Goal: Transaction & Acquisition: Purchase product/service

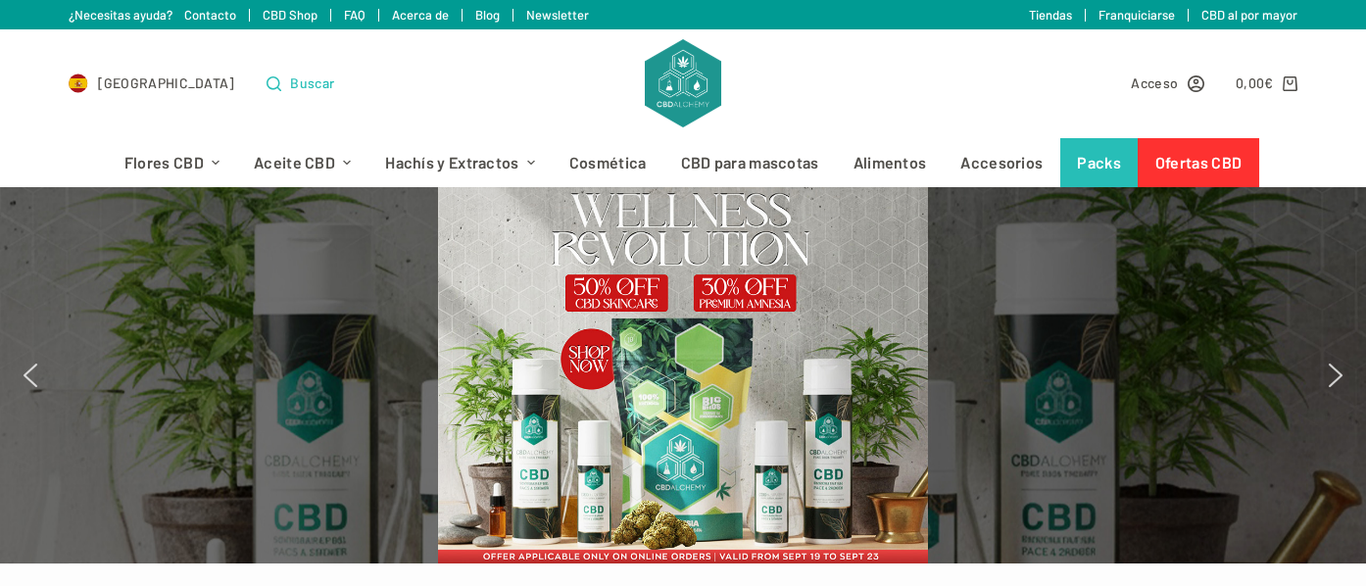
click at [290, 86] on span "Buscar" at bounding box center [312, 83] width 44 height 23
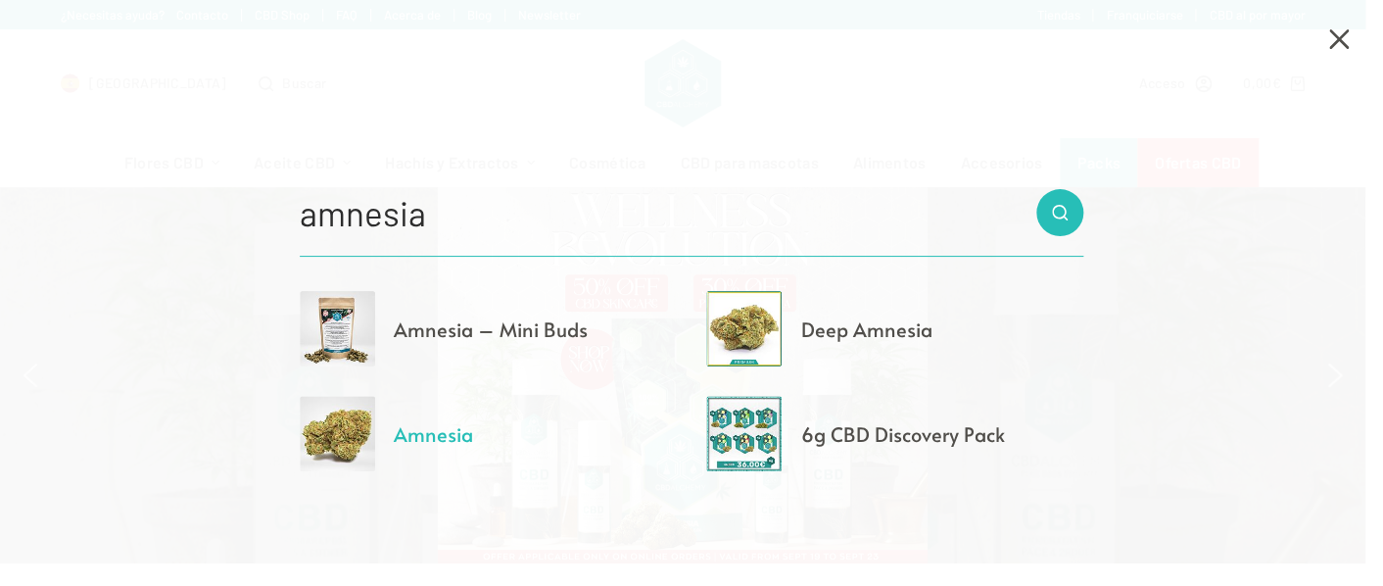
type input "amnesia"
click at [413, 429] on span "Amnesia" at bounding box center [433, 433] width 79 height 27
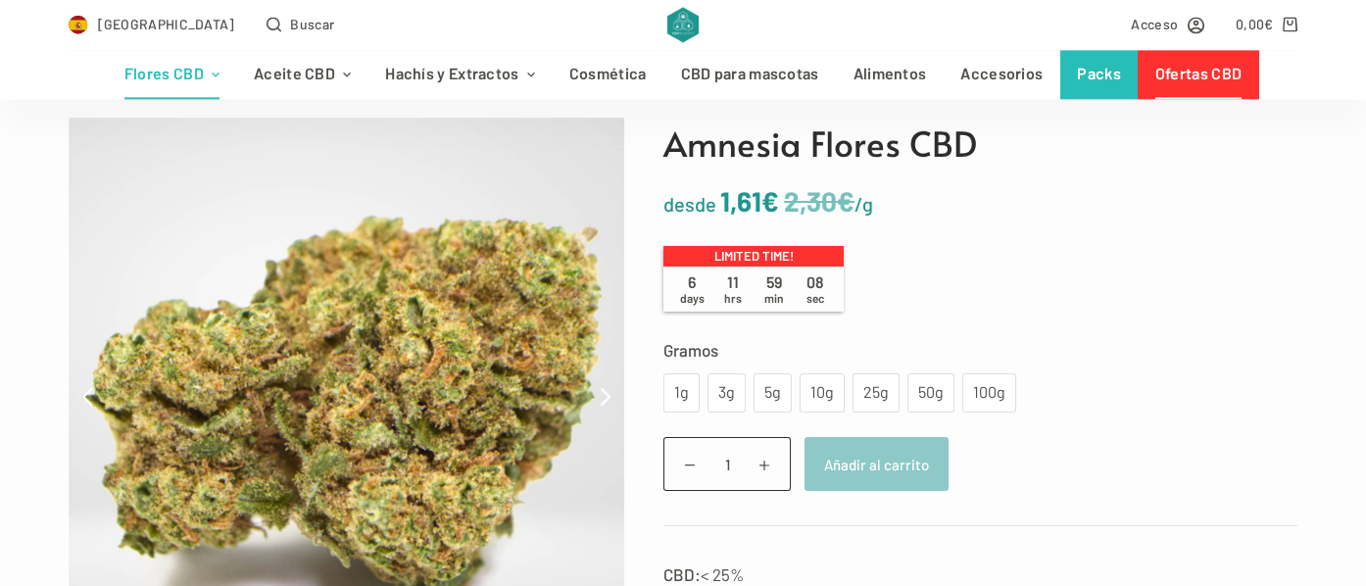
scroll to position [167, 0]
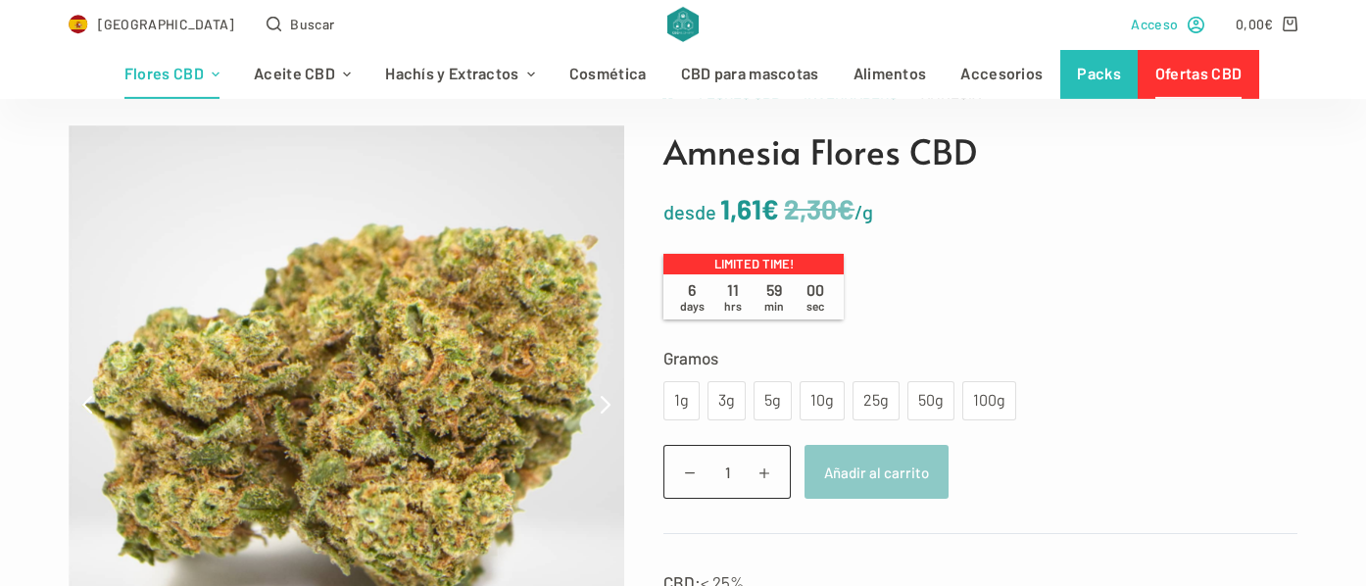
click at [1196, 22] on icon "Acceso" at bounding box center [1195, 25] width 17 height 17
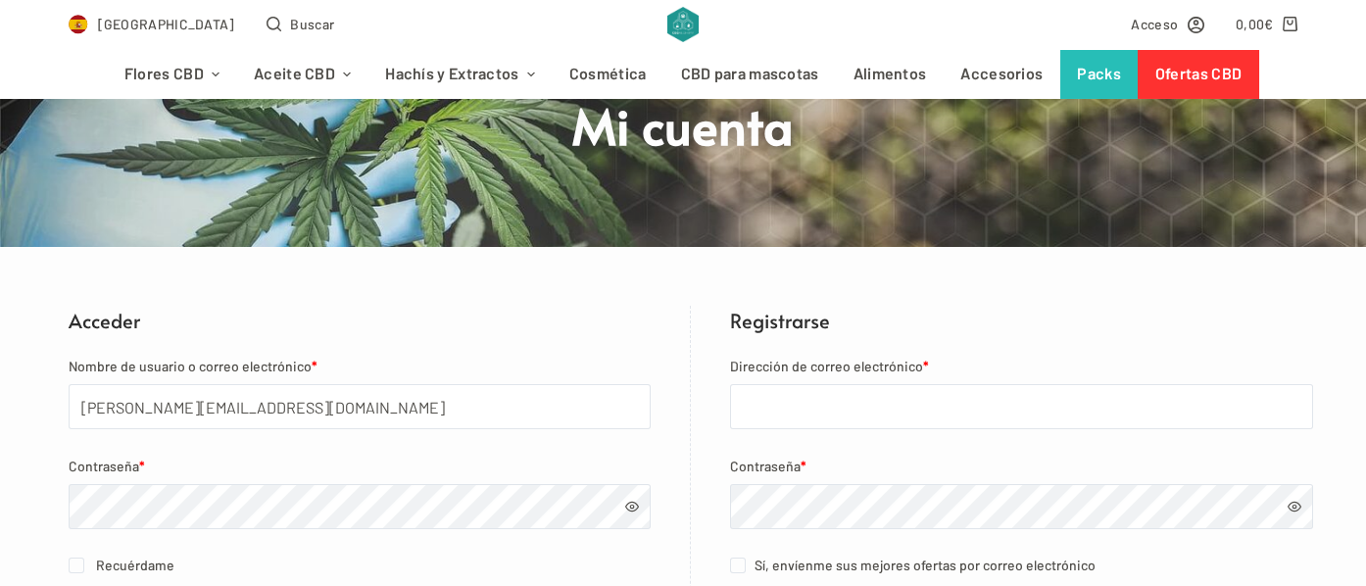
scroll to position [310, 0]
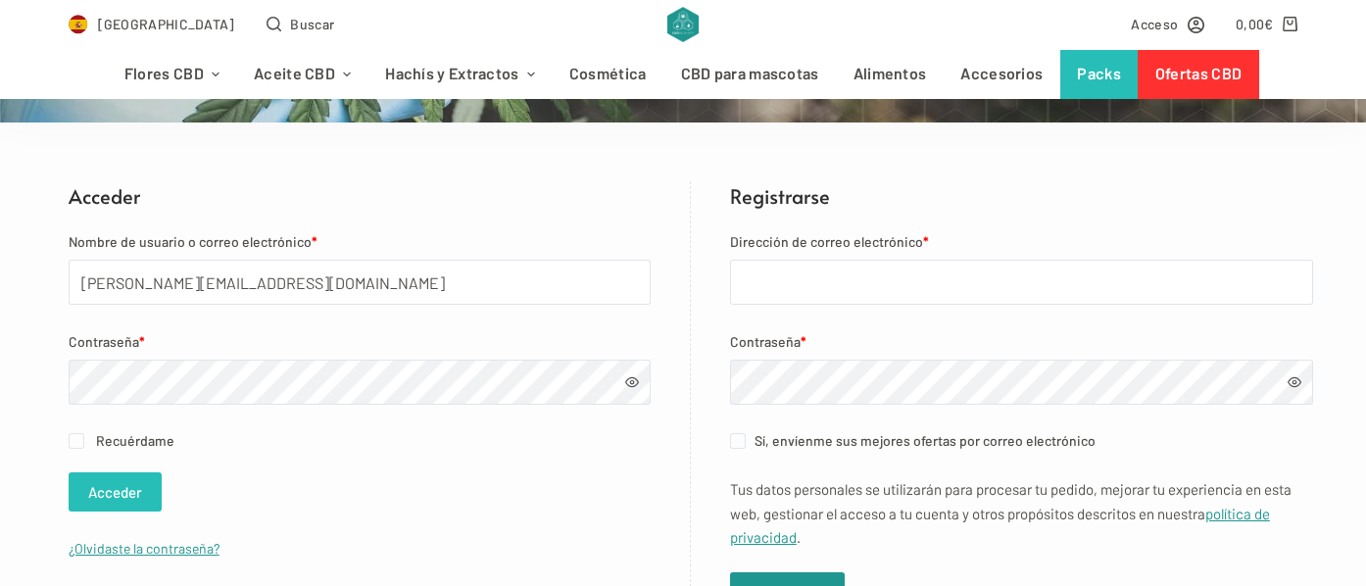
click at [112, 495] on button "Acceder" at bounding box center [115, 491] width 93 height 39
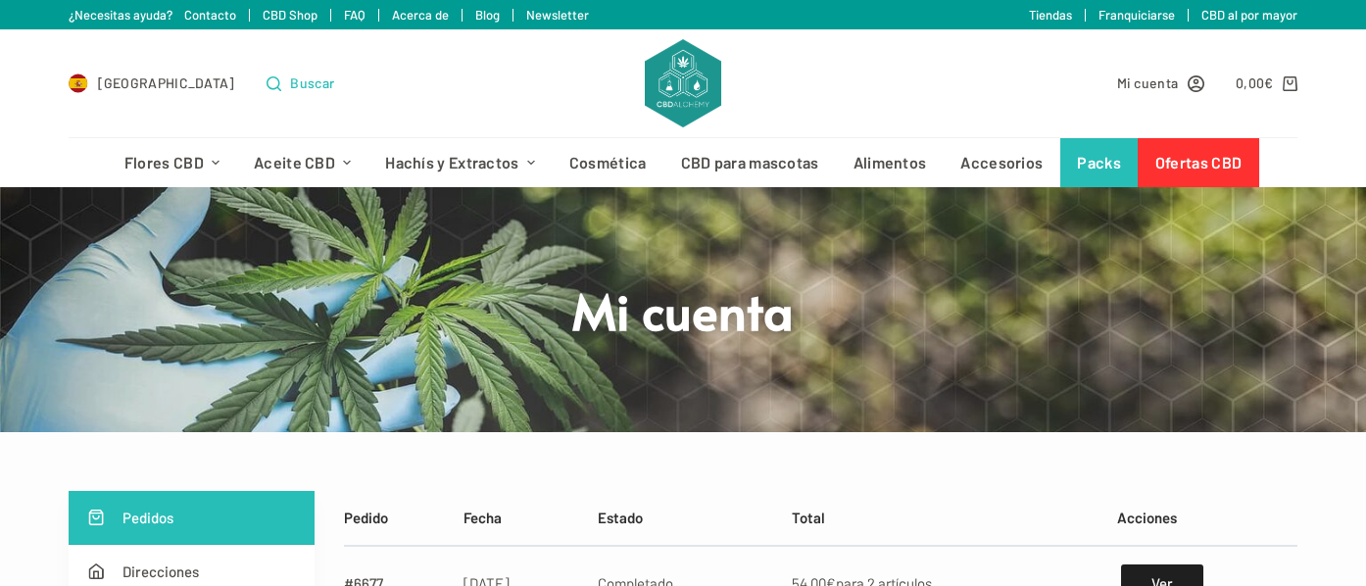
click at [290, 81] on span "Buscar" at bounding box center [312, 83] width 44 height 23
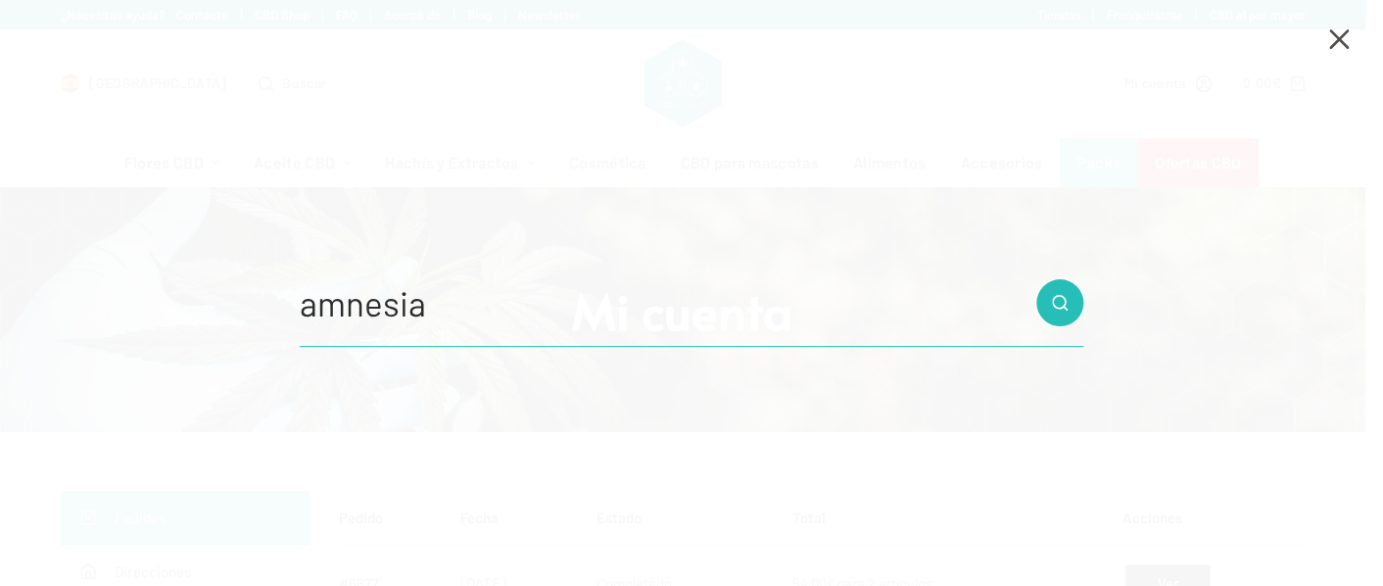
type input "amnesia"
click at [1036, 279] on button "Botón de búsqueda" at bounding box center [1059, 302] width 47 height 47
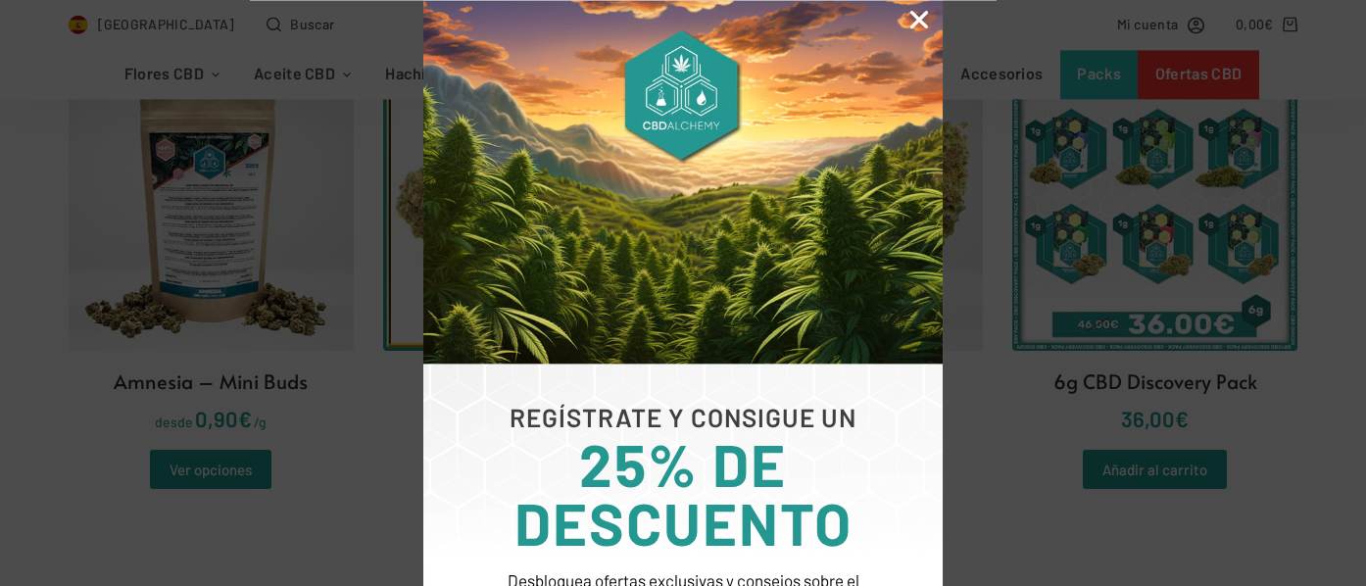
scroll to position [310, 0]
click at [917, 14] on icon "Close" at bounding box center [918, 19] width 25 height 25
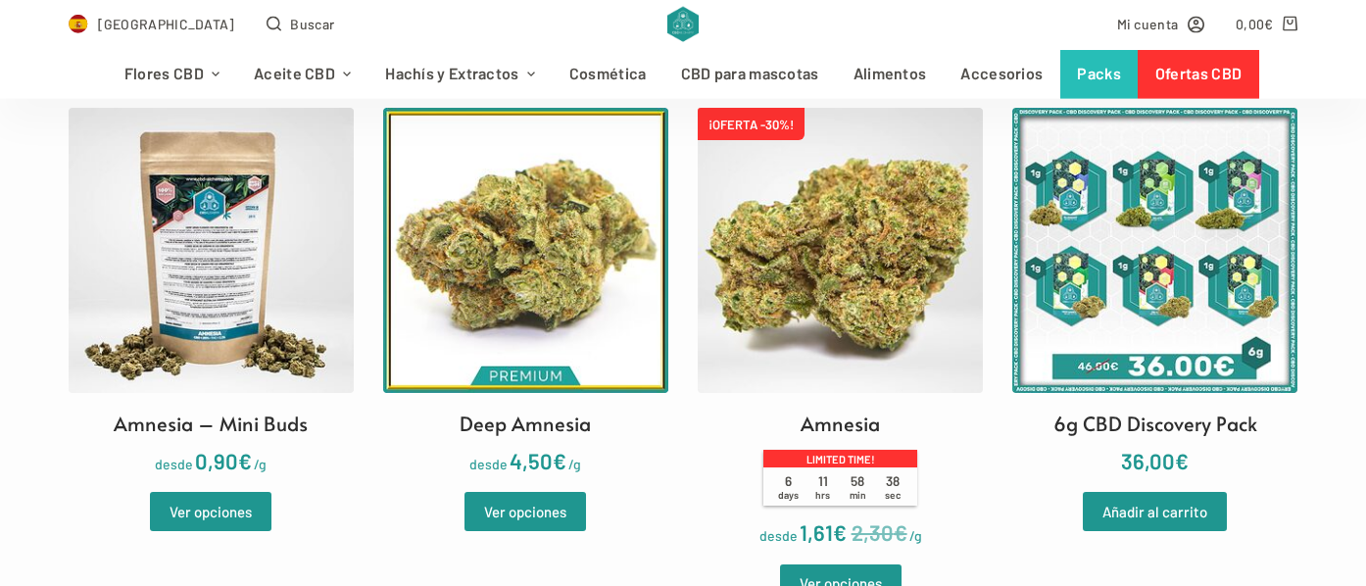
scroll to position [269, 0]
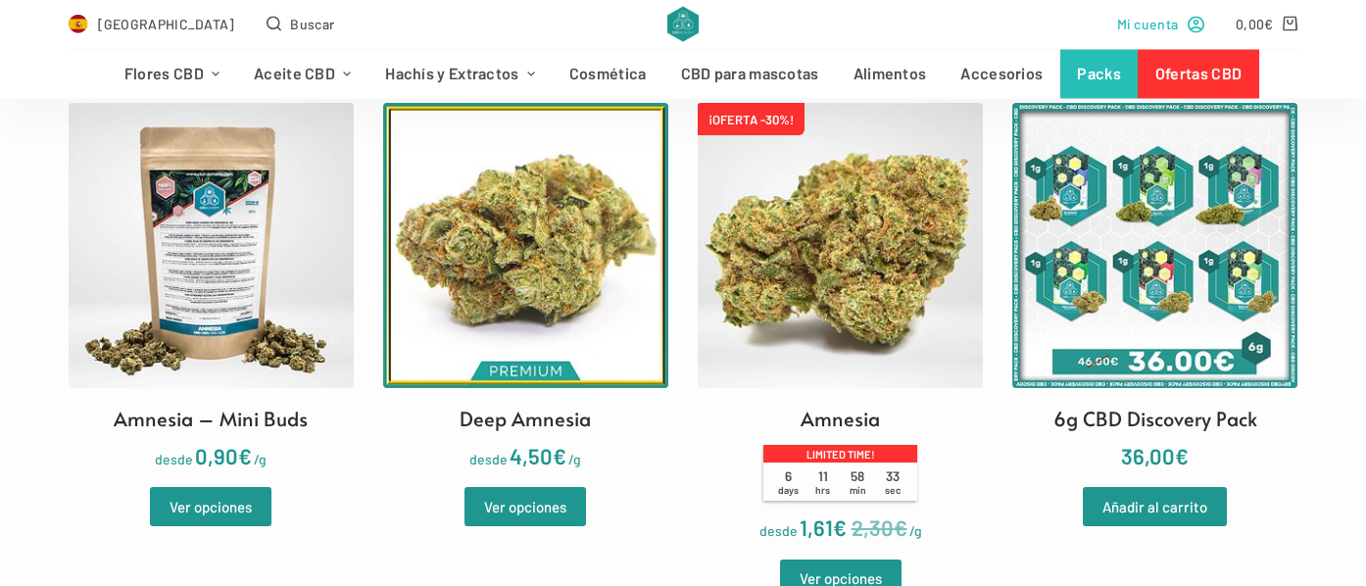
click at [1178, 21] on span "Mi cuenta" at bounding box center [1147, 24] width 62 height 23
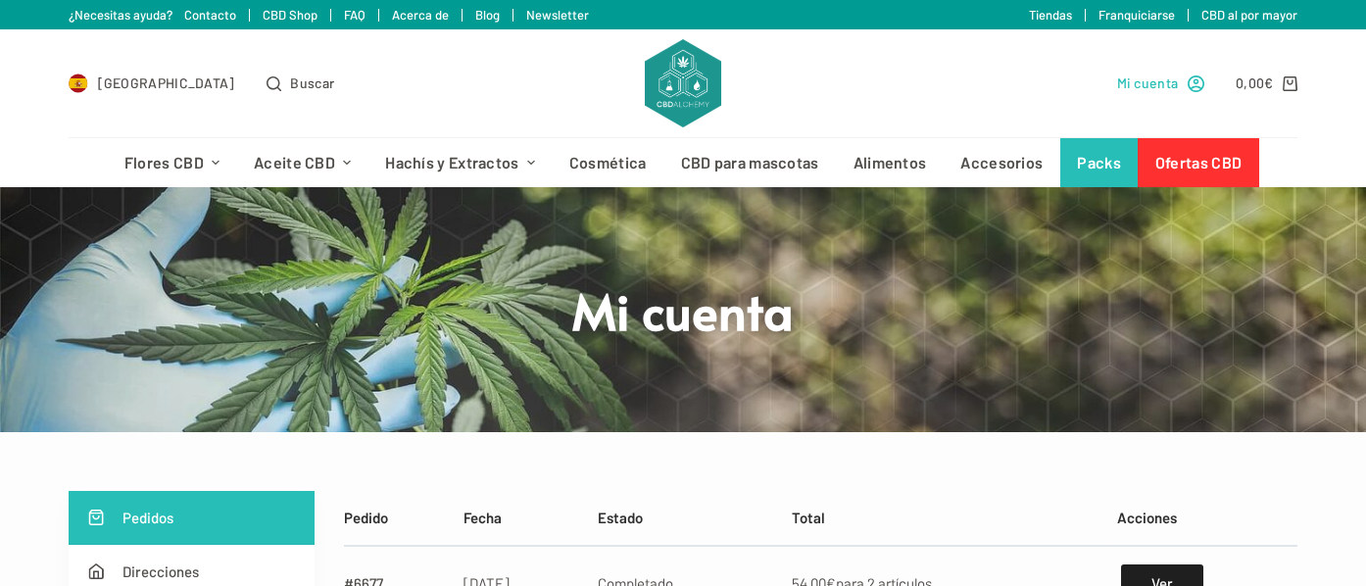
click at [1171, 87] on span "Mi cuenta" at bounding box center [1147, 83] width 62 height 23
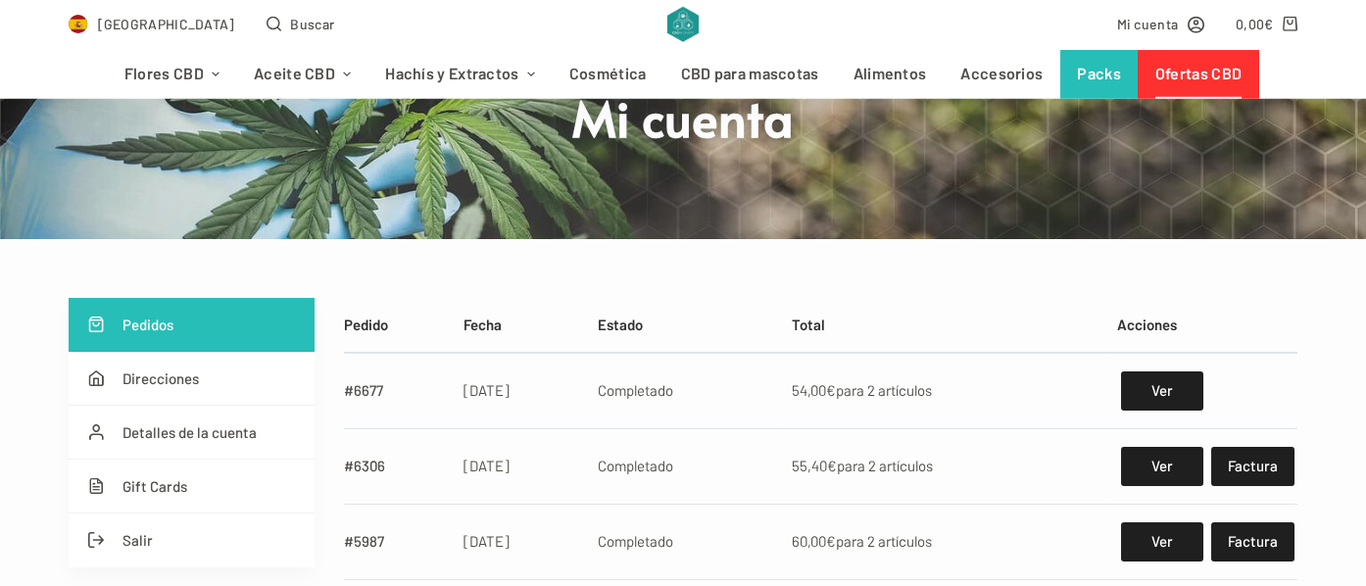
scroll to position [310, 0]
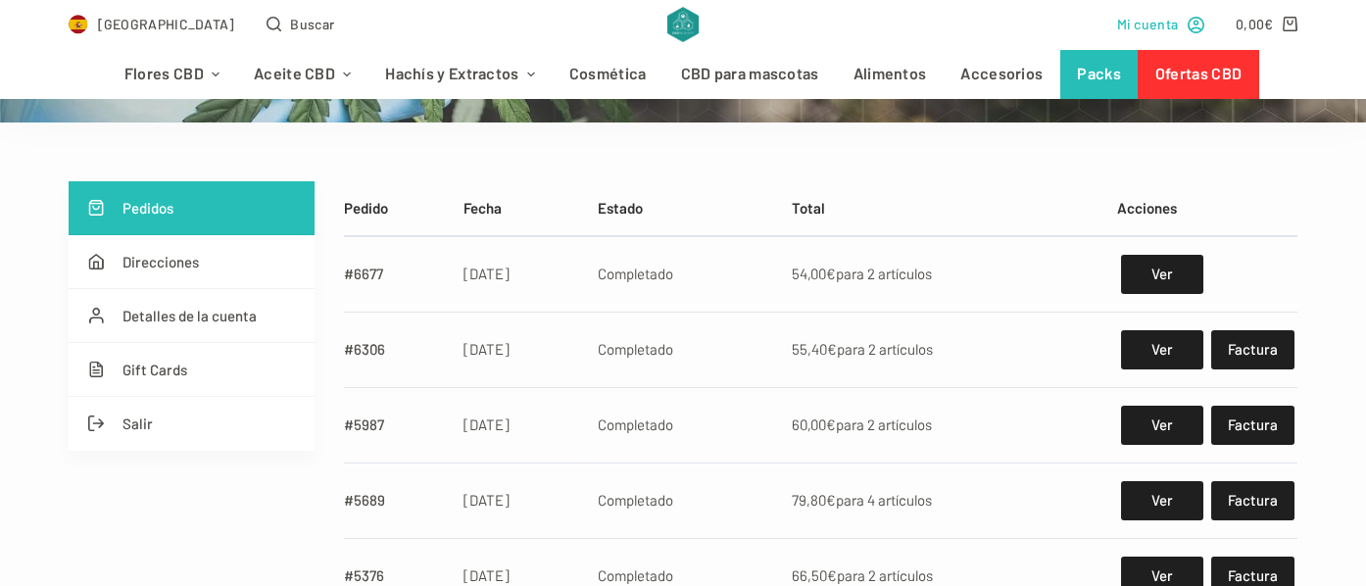
click at [1203, 22] on icon "Mi cuenta" at bounding box center [1195, 25] width 17 height 17
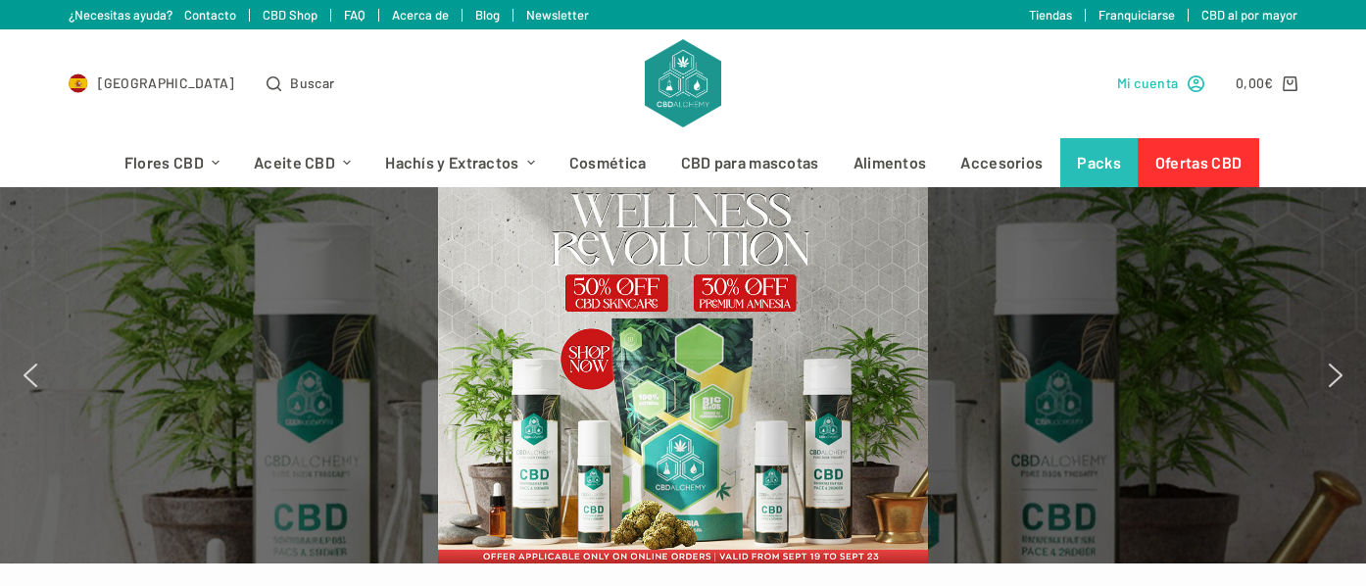
click at [1170, 85] on span "Mi cuenta" at bounding box center [1147, 83] width 62 height 23
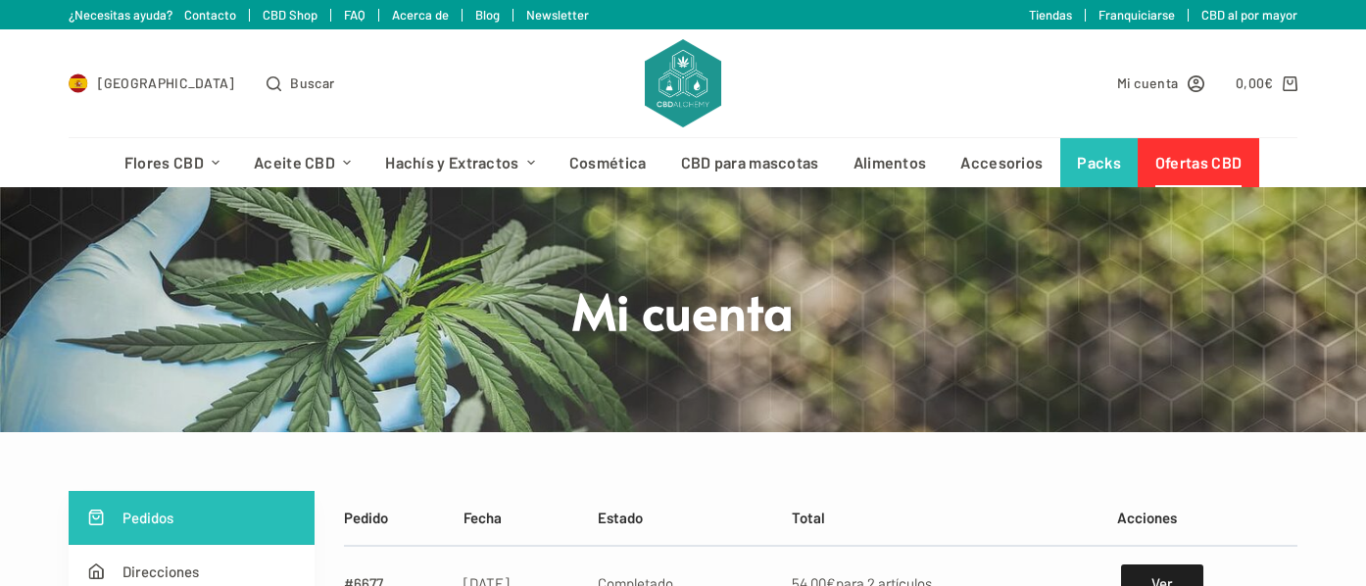
click at [1209, 163] on link "Ofertas CBD" at bounding box center [1197, 162] width 120 height 49
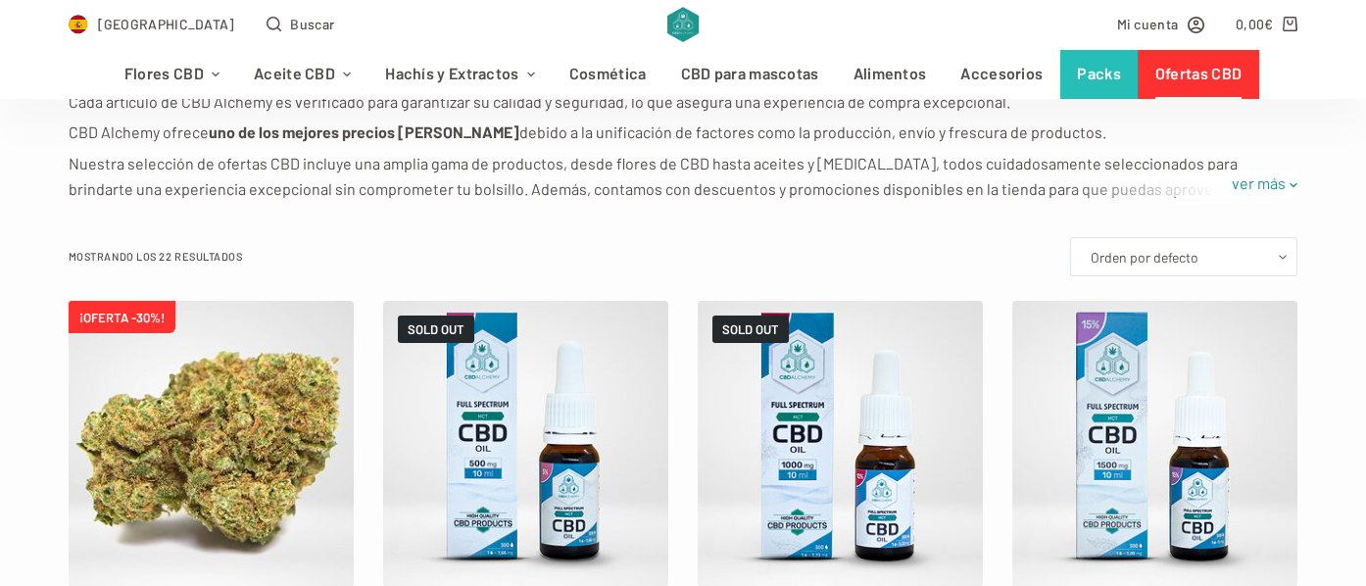
scroll to position [619, 0]
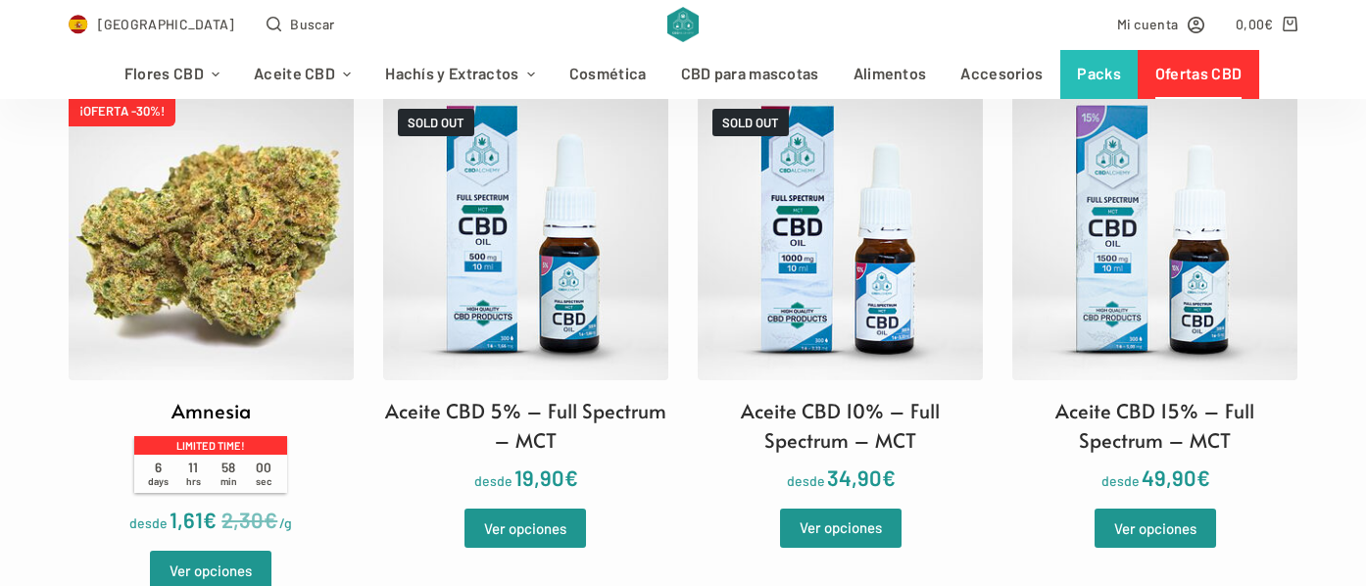
click at [230, 255] on img at bounding box center [211, 236] width 285 height 285
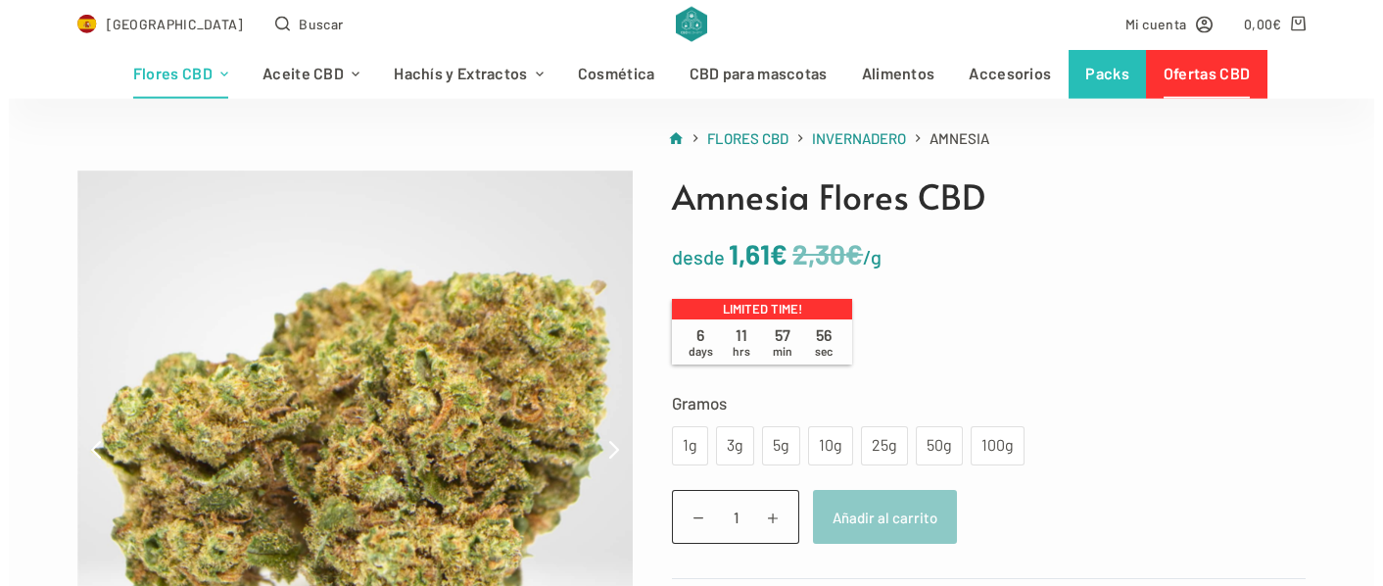
scroll to position [206, 0]
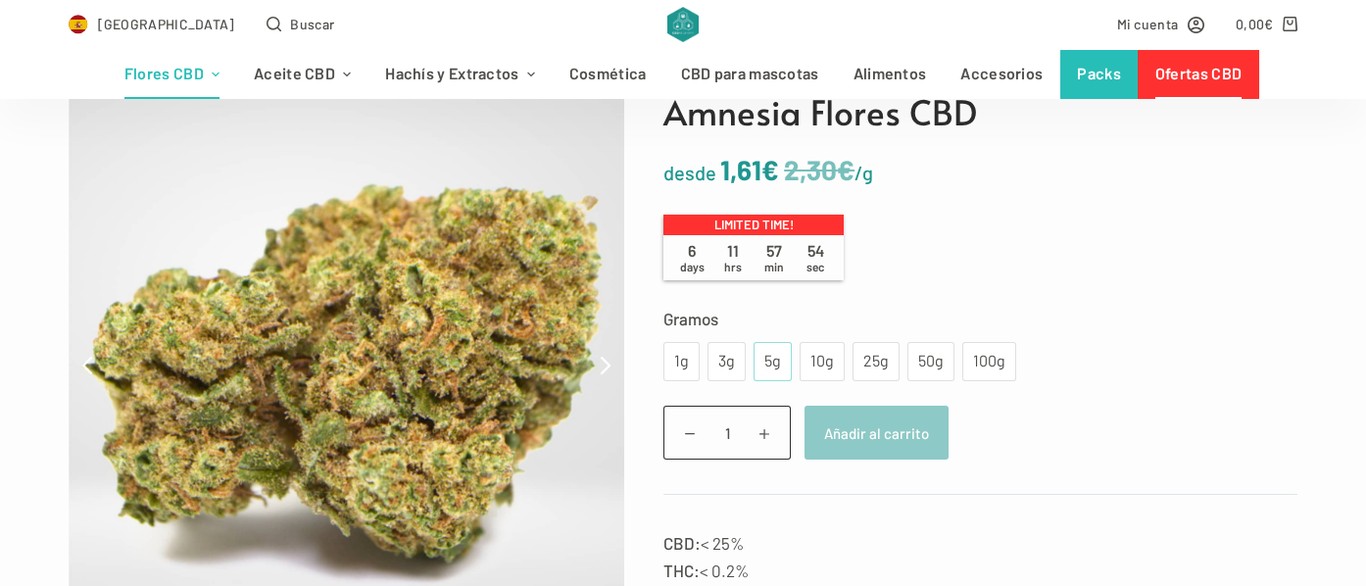
click at [768, 365] on div "5g" at bounding box center [772, 361] width 15 height 25
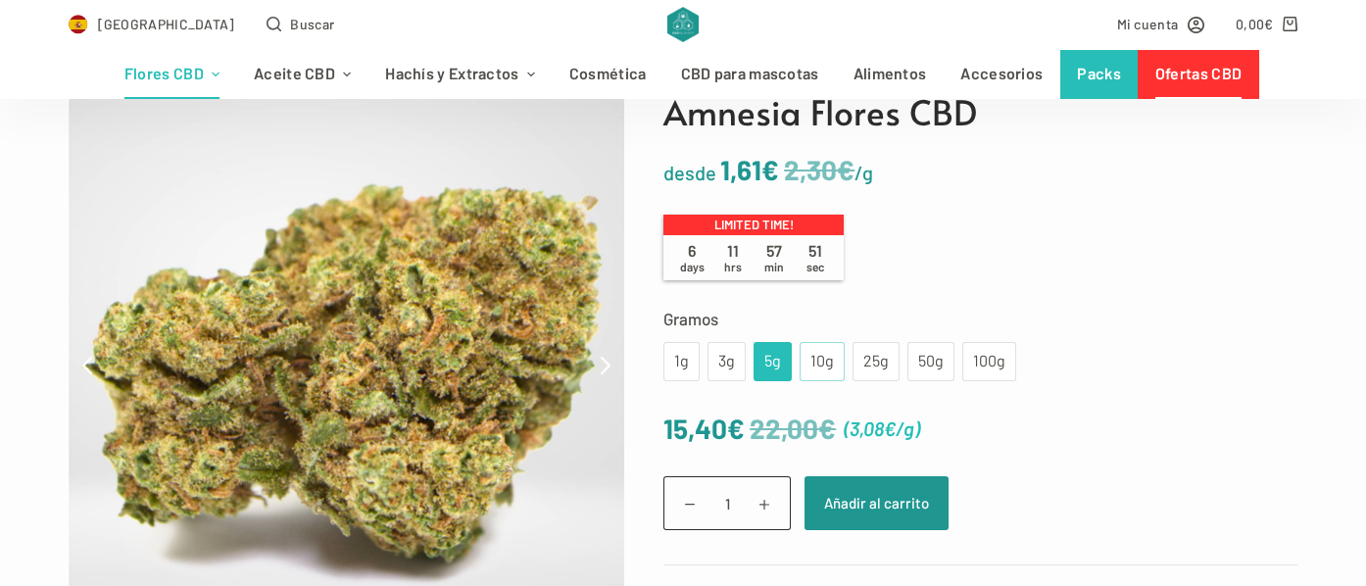
click at [811, 360] on div "10g" at bounding box center [822, 361] width 22 height 25
click at [770, 360] on div "5g" at bounding box center [772, 361] width 15 height 25
click at [854, 500] on button "Añadir al carrito" at bounding box center [876, 503] width 144 height 54
